Goal: Task Accomplishment & Management: Complete application form

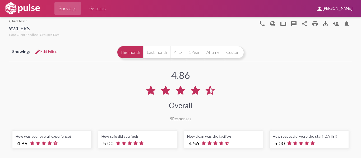
scroll to position [201, 0]
